Goal: Information Seeking & Learning: Learn about a topic

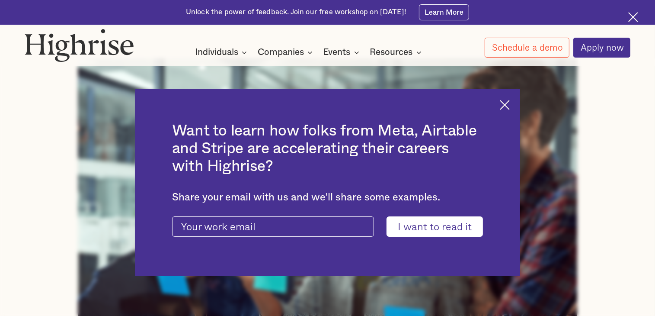
scroll to position [415, 0]
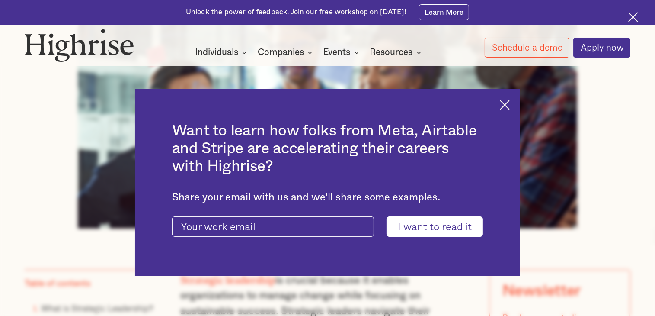
click at [471, 224] on input "I want to read it" at bounding box center [435, 226] width 96 height 20
click at [510, 108] on img at bounding box center [505, 105] width 10 height 10
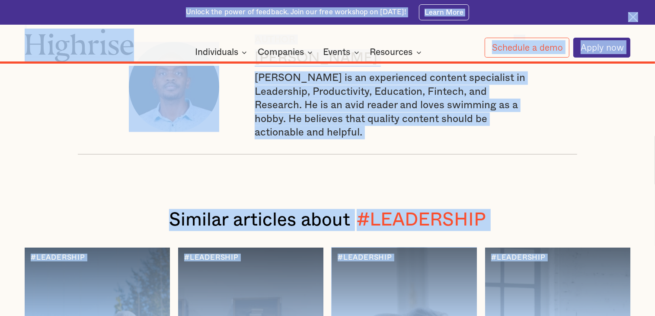
scroll to position [10428, 0]
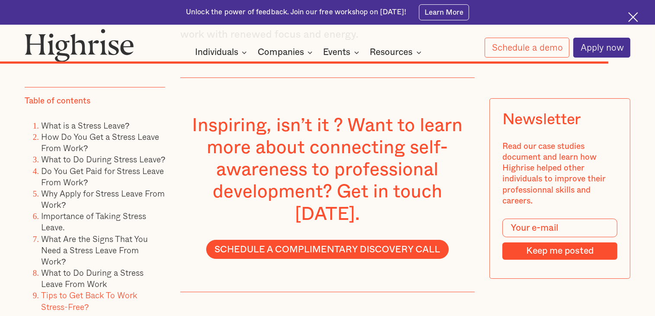
scroll to position [6312, 0]
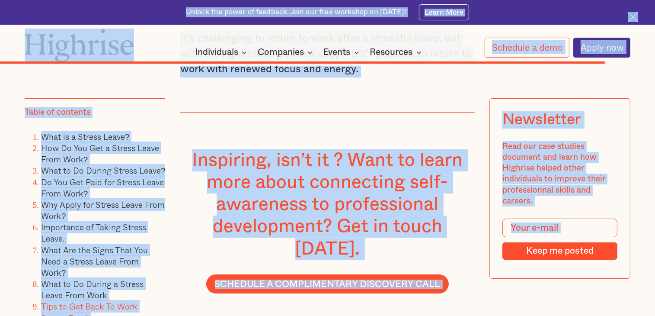
copy body "Unlock the power of feedback. Join our free workshop on [DATE]! Learn More Inte…"
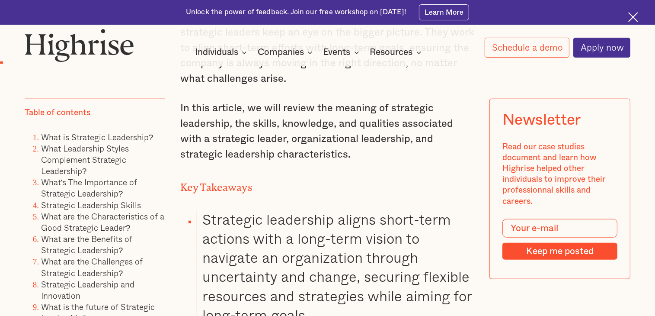
scroll to position [813, 0]
